Goal: Information Seeking & Learning: Learn about a topic

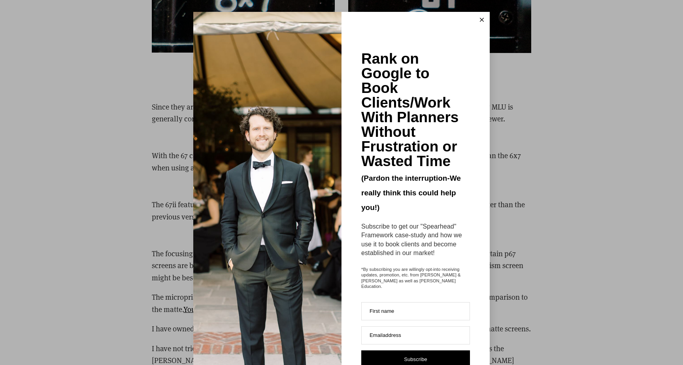
scroll to position [2224, 0]
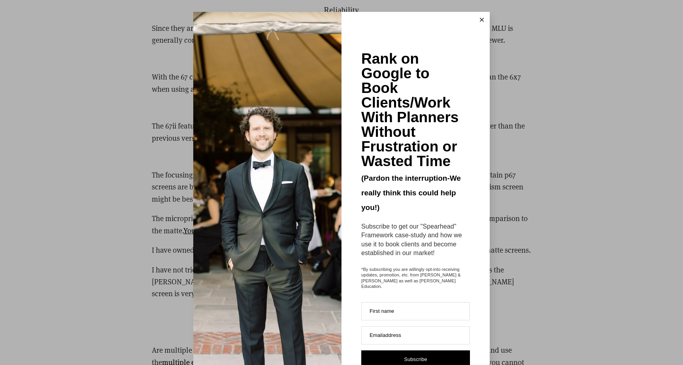
click at [481, 18] on icon at bounding box center [482, 20] width 4 height 4
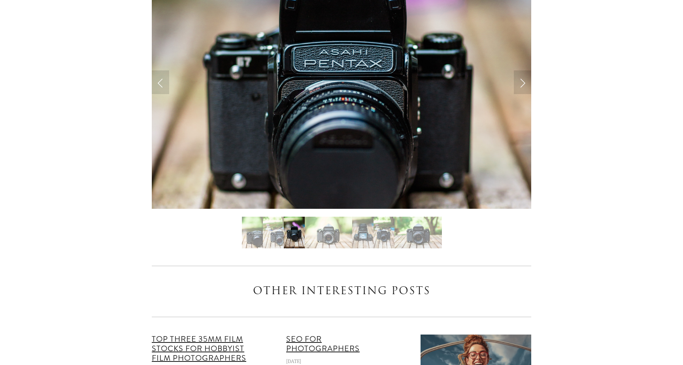
scroll to position [4139, 0]
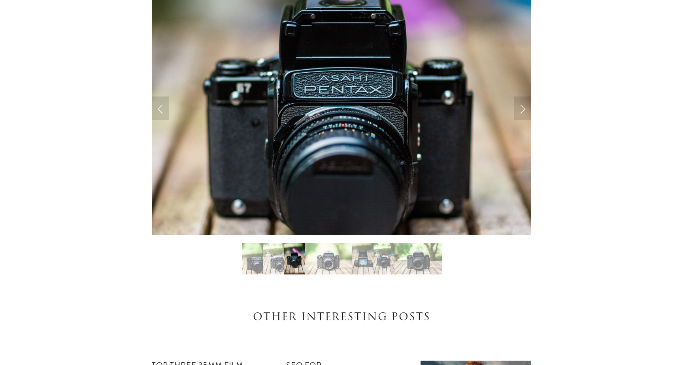
click at [326, 244] on img "Slide 4" at bounding box center [328, 259] width 47 height 32
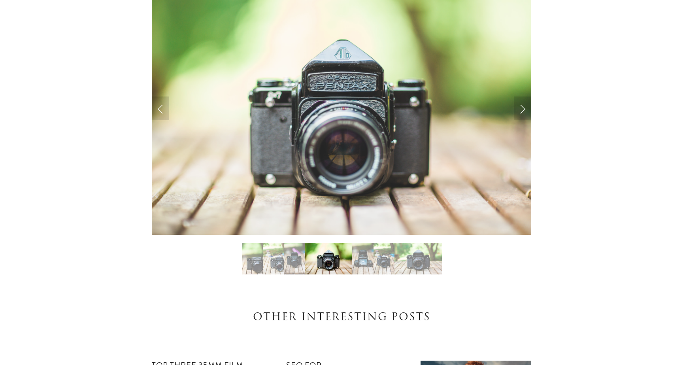
click at [381, 243] on img "Slide 6" at bounding box center [383, 259] width 21 height 32
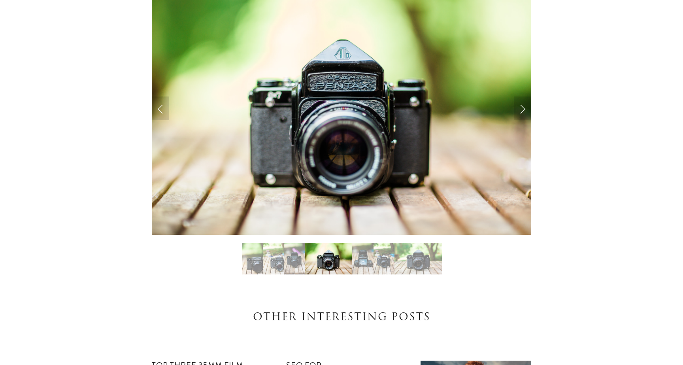
click at [363, 243] on img "Slide 5" at bounding box center [362, 259] width 21 height 32
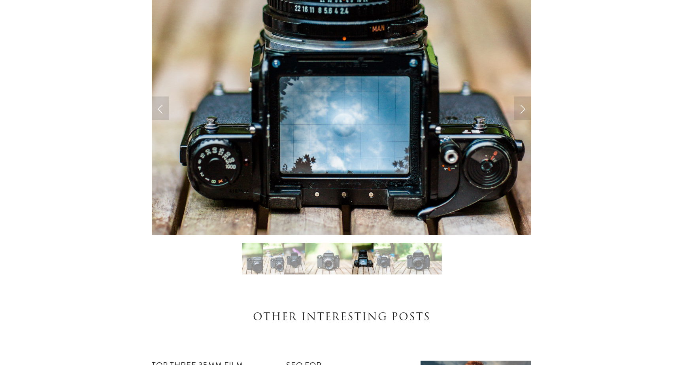
click at [386, 243] on img "Slide 6" at bounding box center [383, 259] width 21 height 32
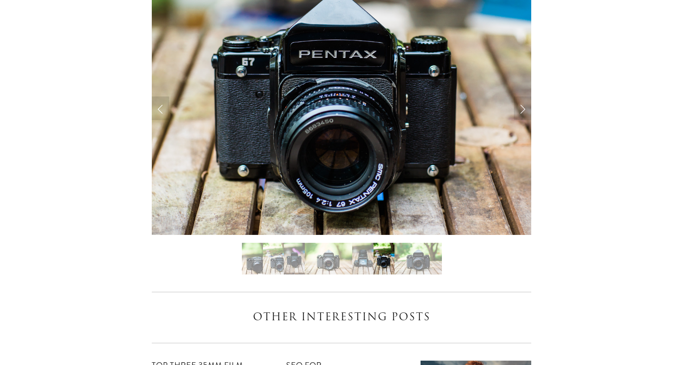
click at [414, 243] on img "Slide 7" at bounding box center [417, 259] width 47 height 32
click at [420, 243] on img "Slide 7" at bounding box center [417, 259] width 47 height 32
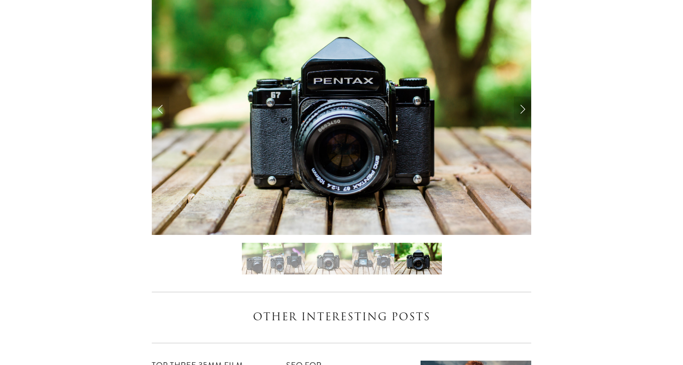
click at [393, 243] on img "Slide 6" at bounding box center [383, 259] width 21 height 32
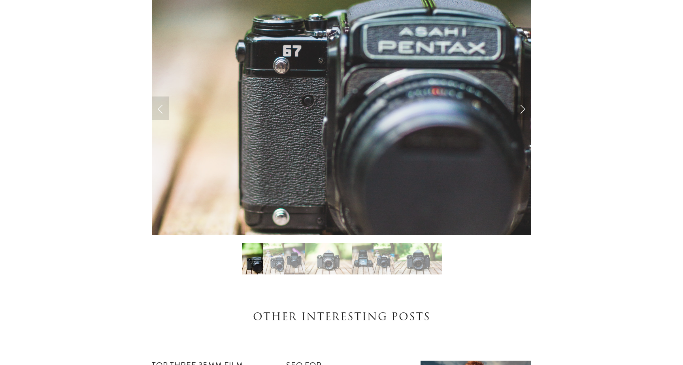
click at [267, 243] on img "Slide 2" at bounding box center [273, 259] width 21 height 32
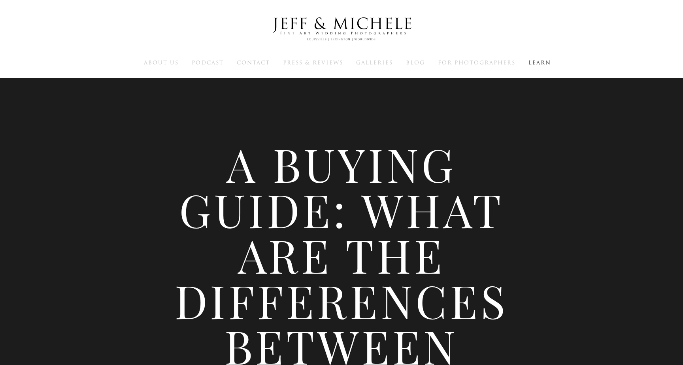
scroll to position [0, 0]
click at [303, 59] on span "Press & Reviews" at bounding box center [313, 63] width 60 height 8
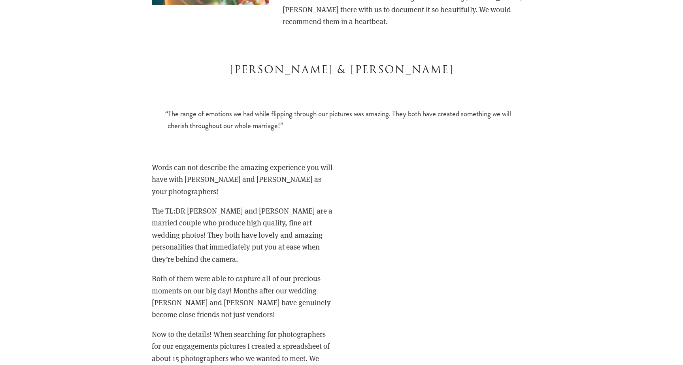
scroll to position [1036, 0]
